Goal: Check status: Check status

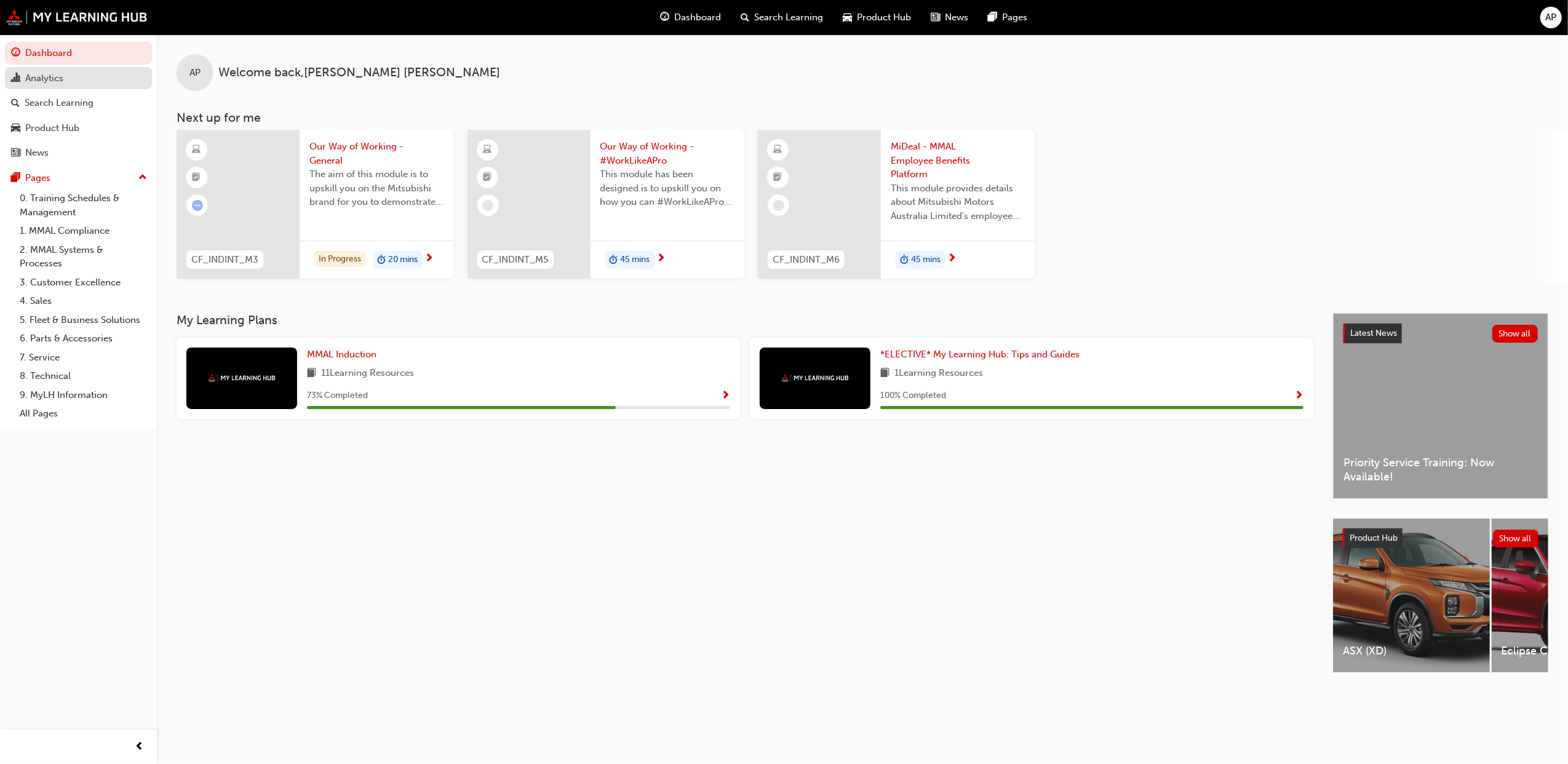
click at [45, 82] on div "Analytics" at bounding box center [44, 79] width 38 height 14
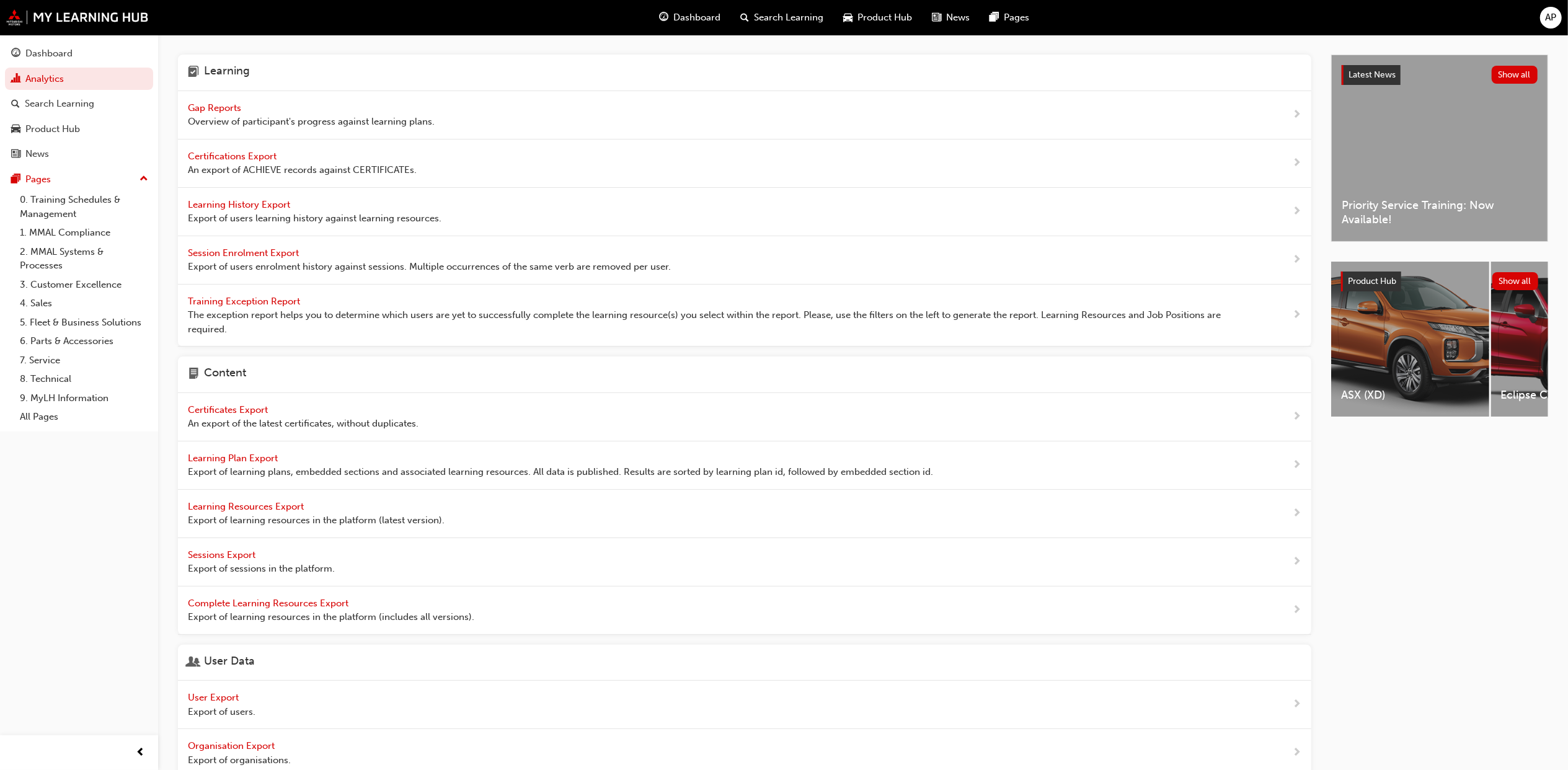
click at [291, 114] on span "Overview of participant's progress against learning plans." at bounding box center [311, 122] width 246 height 14
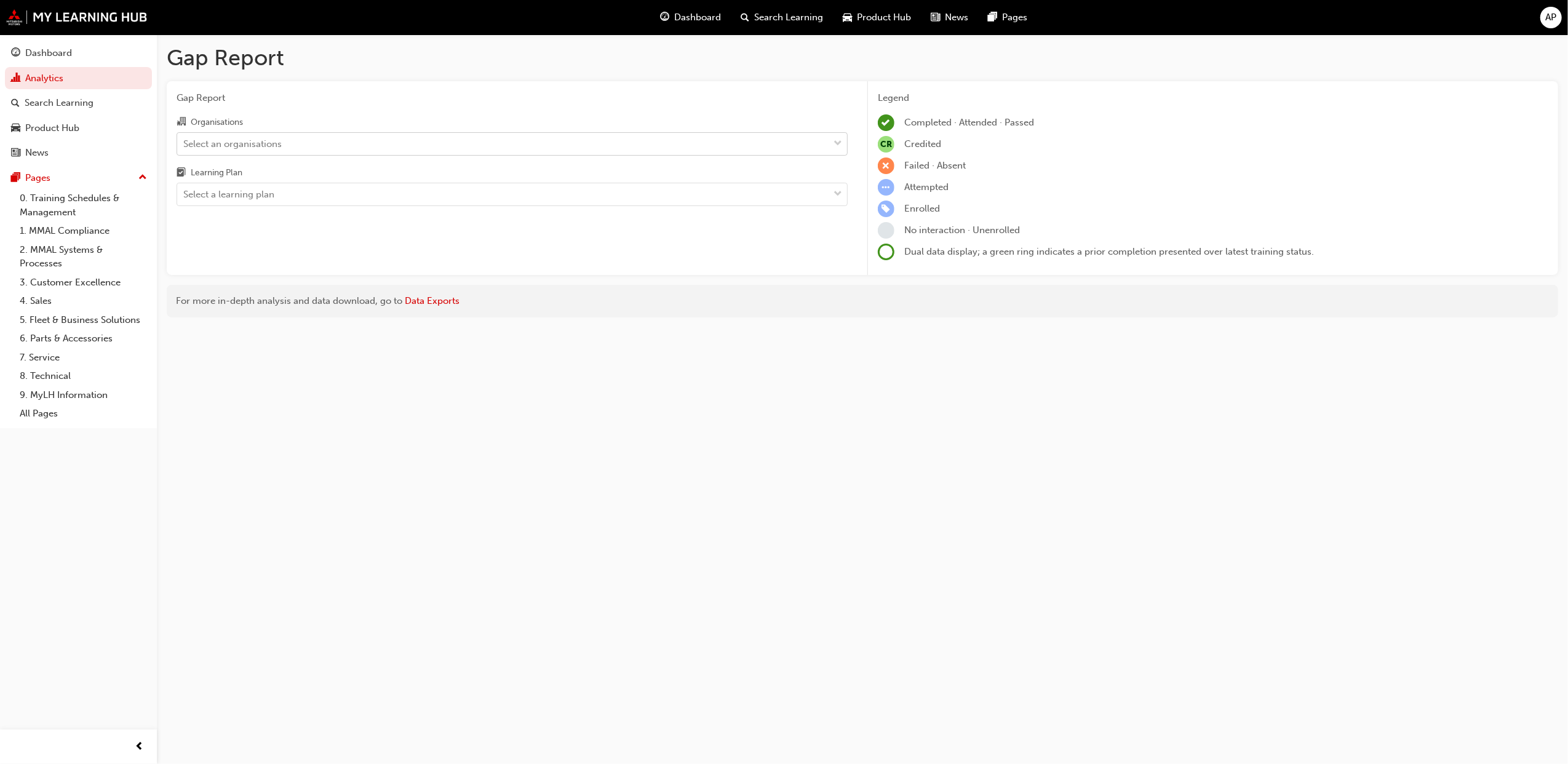
click at [274, 145] on div "Select an organisations" at bounding box center [233, 144] width 98 height 14
click at [184, 145] on input "Organisations Select an organisations" at bounding box center [184, 143] width 2 height 10
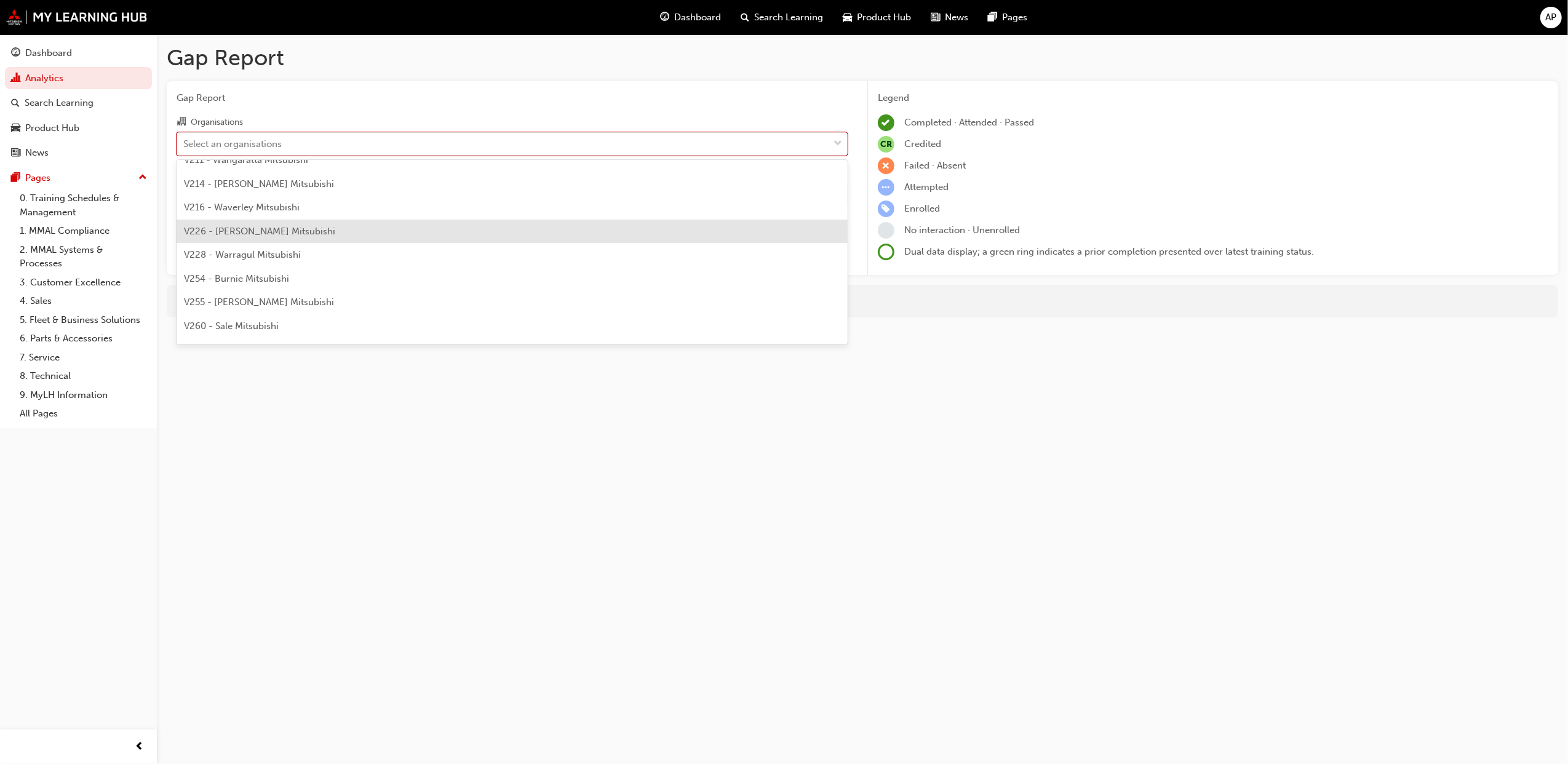
scroll to position [3376, 0]
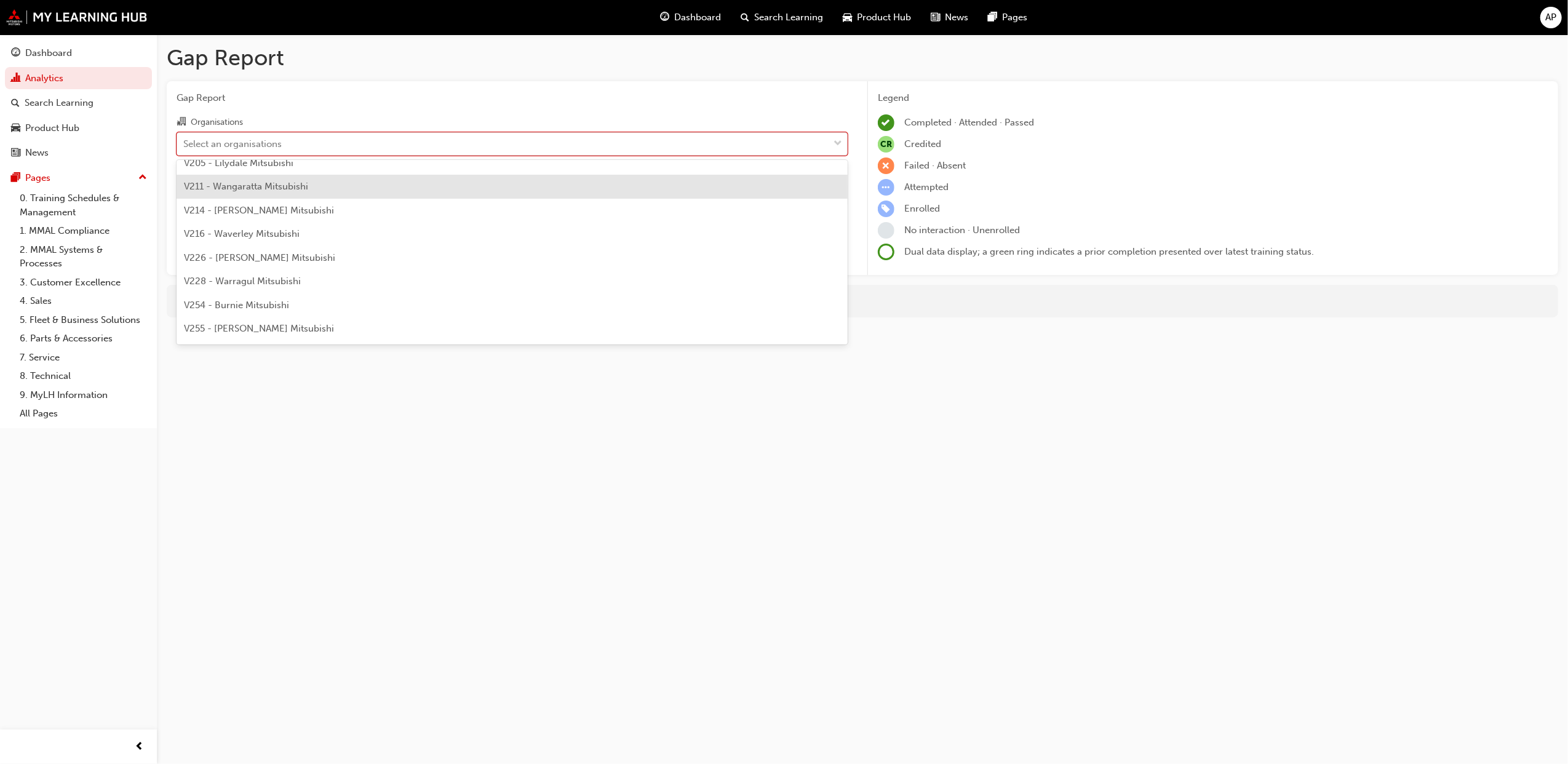
click at [269, 187] on span "V211 - Wangaratta Mitsubishi" at bounding box center [246, 187] width 125 height 11
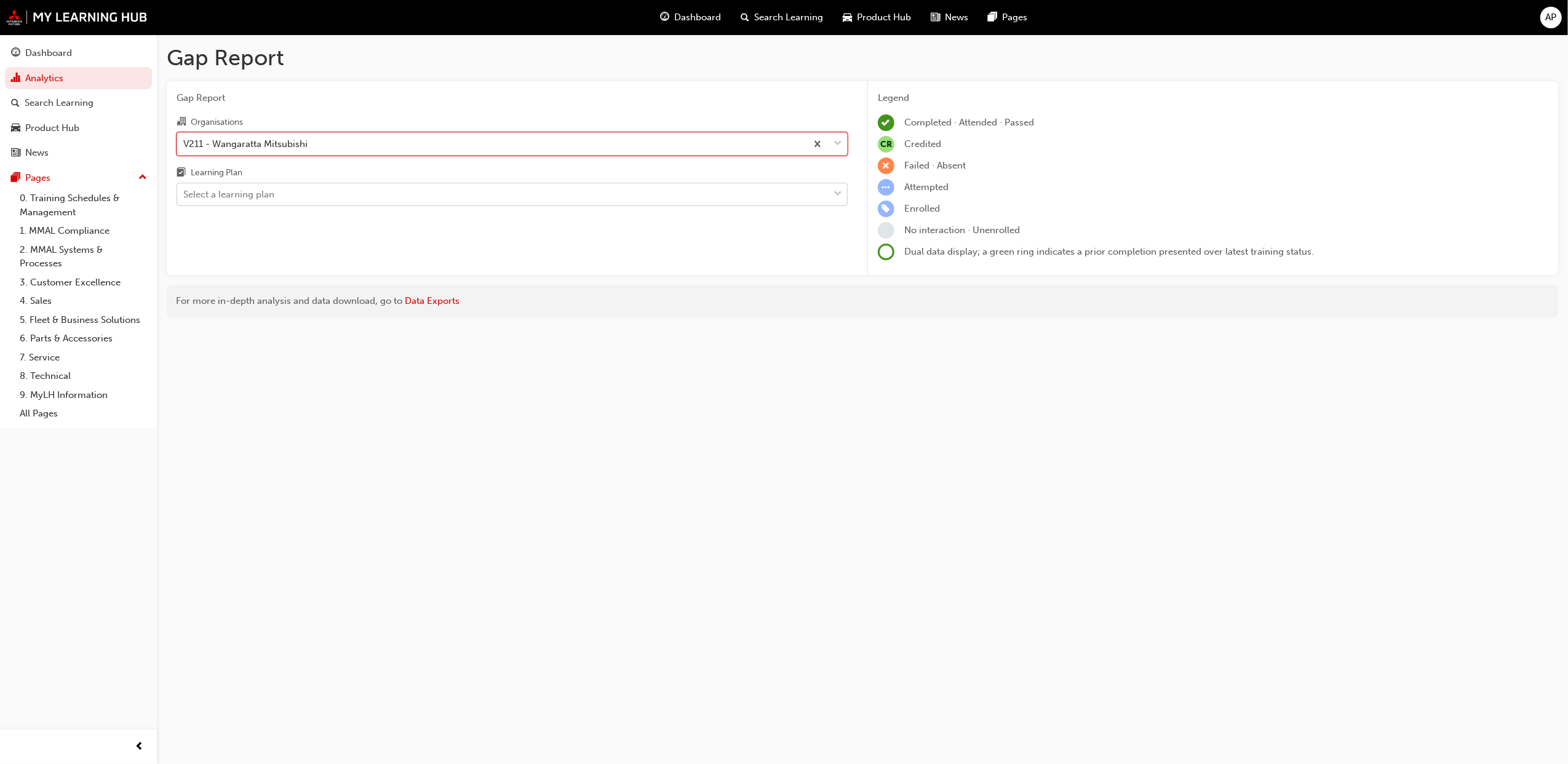
click at [272, 195] on div "Select a learning plan" at bounding box center [229, 195] width 91 height 14
click at [184, 195] on input "Learning Plan Select a learning plan" at bounding box center [184, 194] width 2 height 10
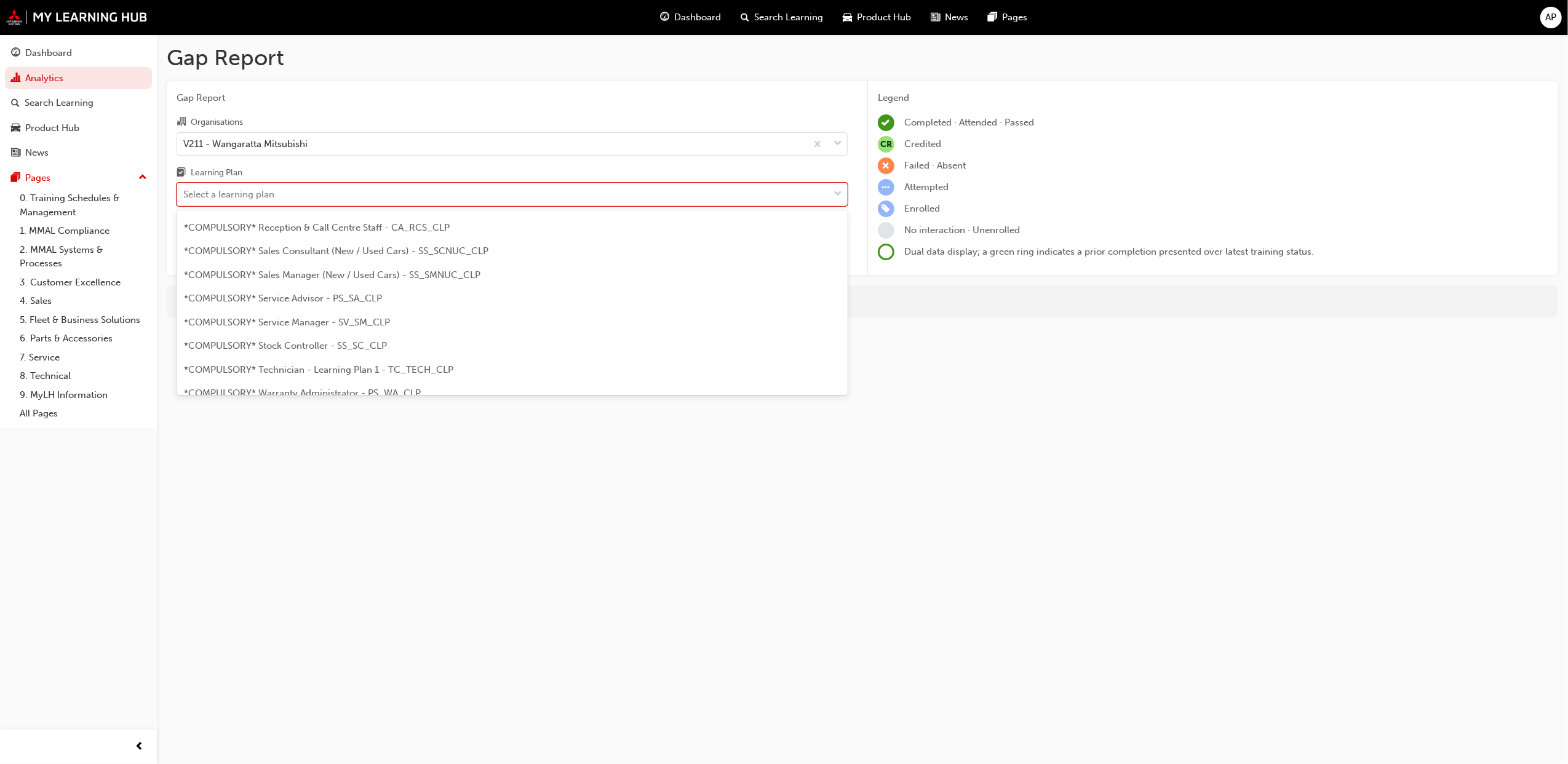
scroll to position [328, 0]
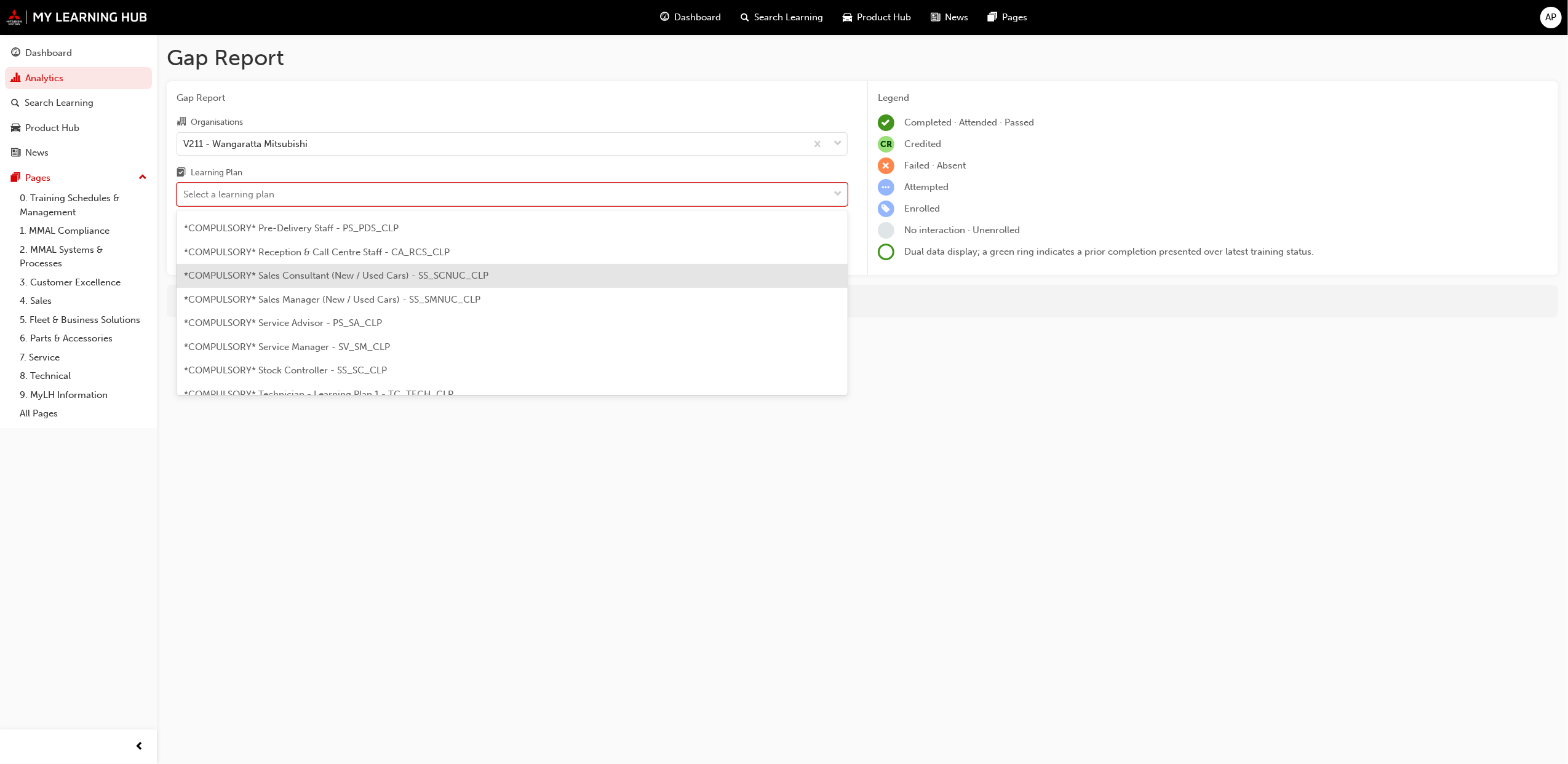
click at [341, 281] on div "*COMPULSORY* Sales Consultant (New / Used Cars) - SS_SCNUC_CLP" at bounding box center [511, 276] width 671 height 24
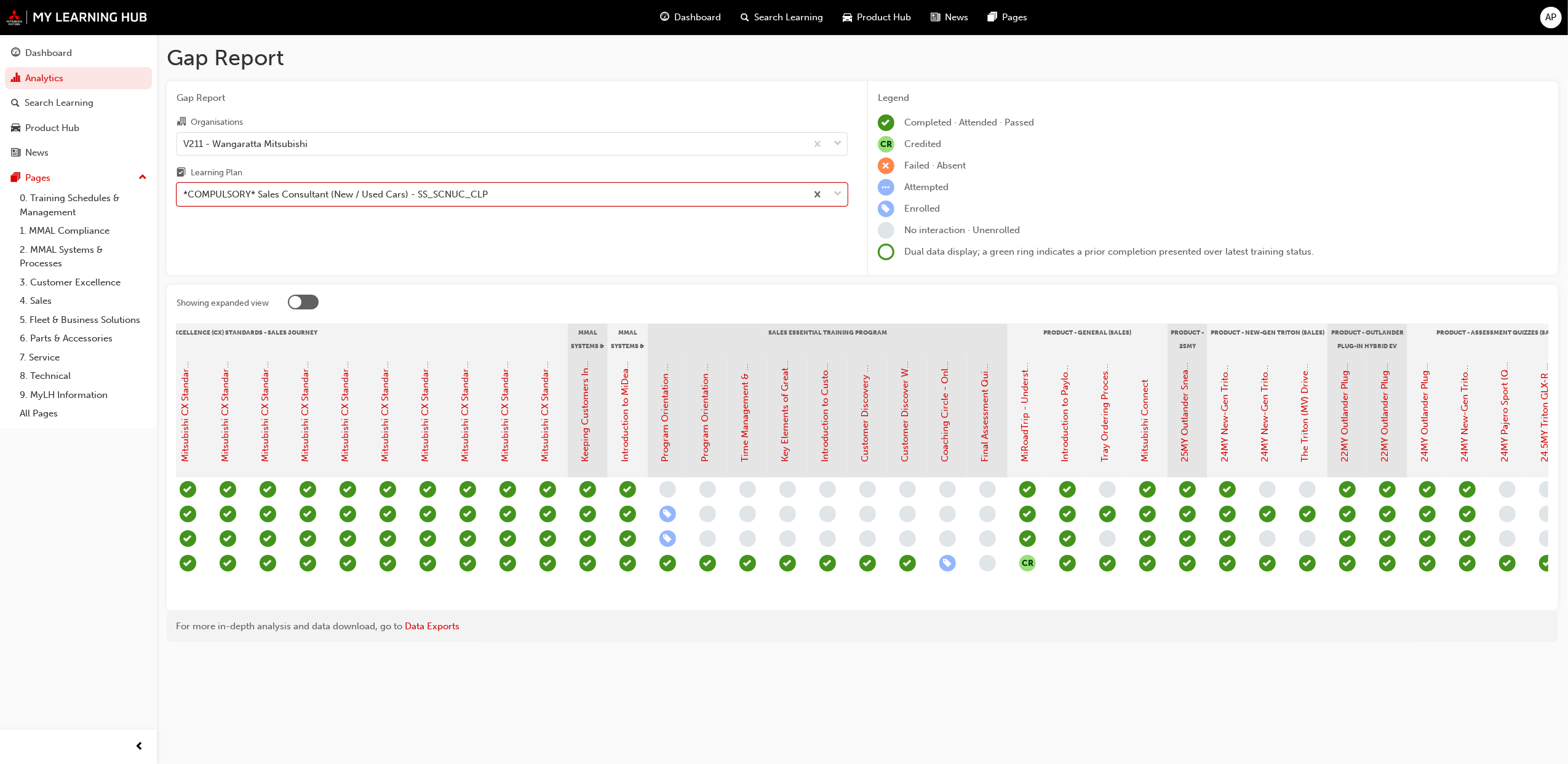
scroll to position [0, 827]
